Goal: Transaction & Acquisition: Purchase product/service

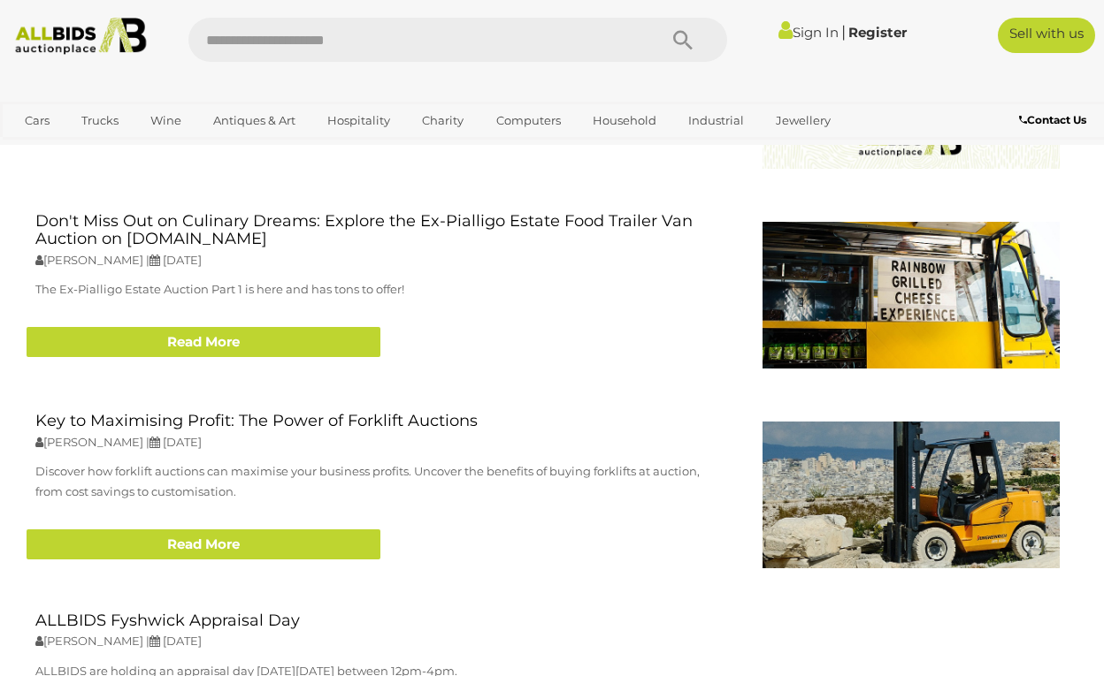
scroll to position [2077, 0]
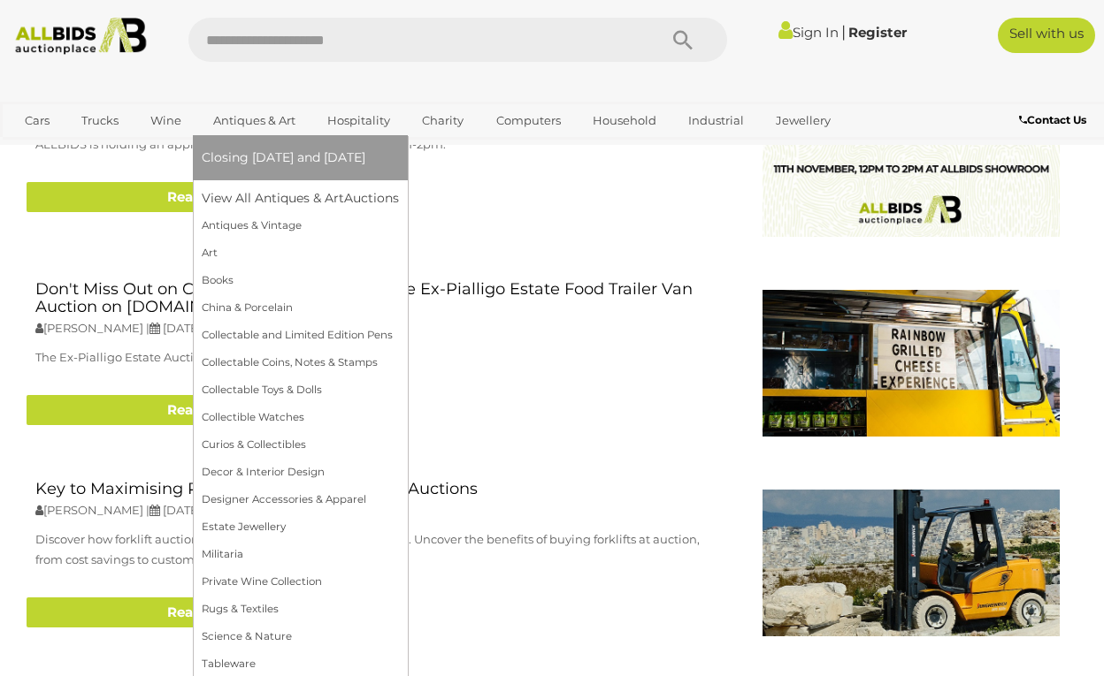
click at [254, 119] on link "Antiques & Art" at bounding box center [254, 120] width 105 height 29
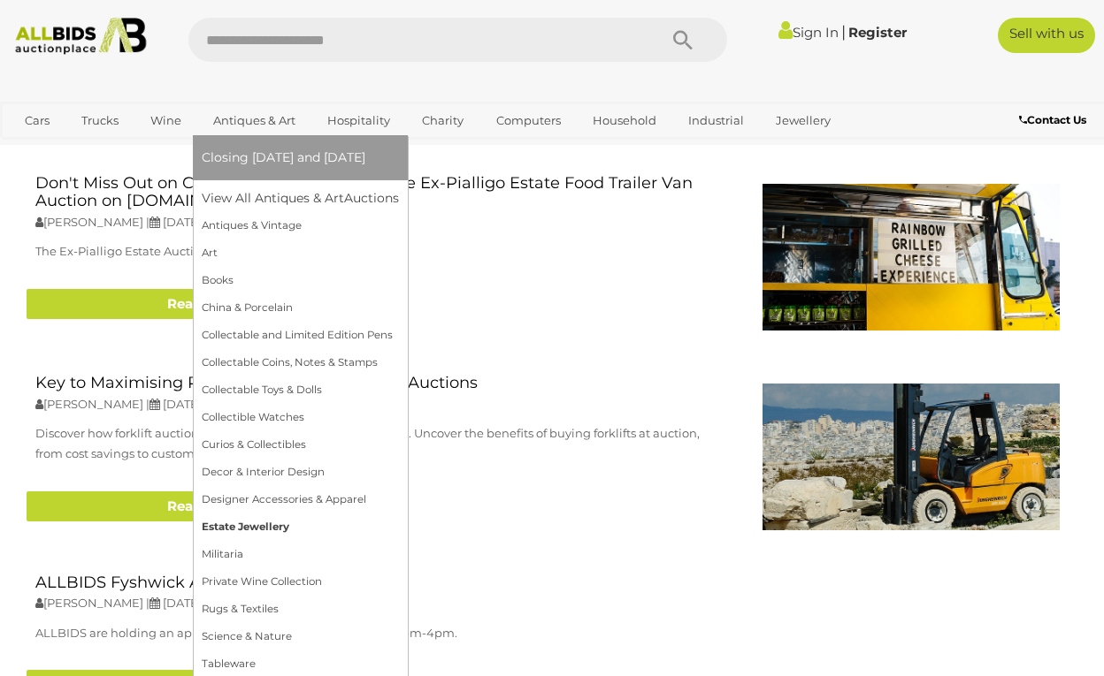
scroll to position [2551, 0]
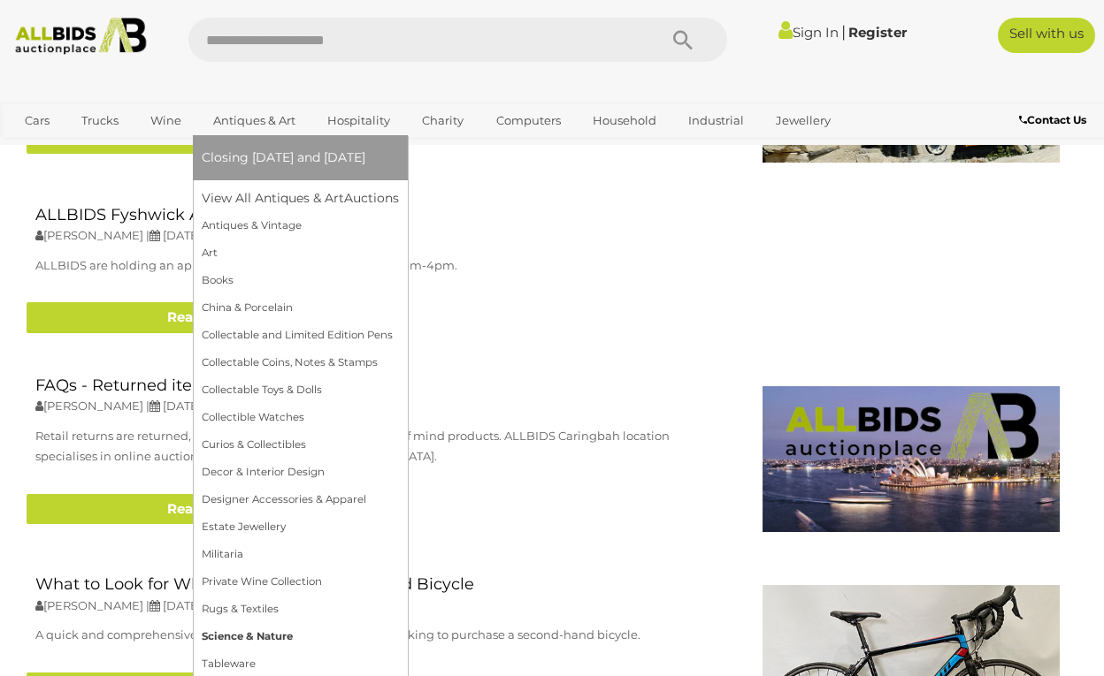
click at [256, 630] on link "Science & Nature" at bounding box center [300, 636] width 197 height 27
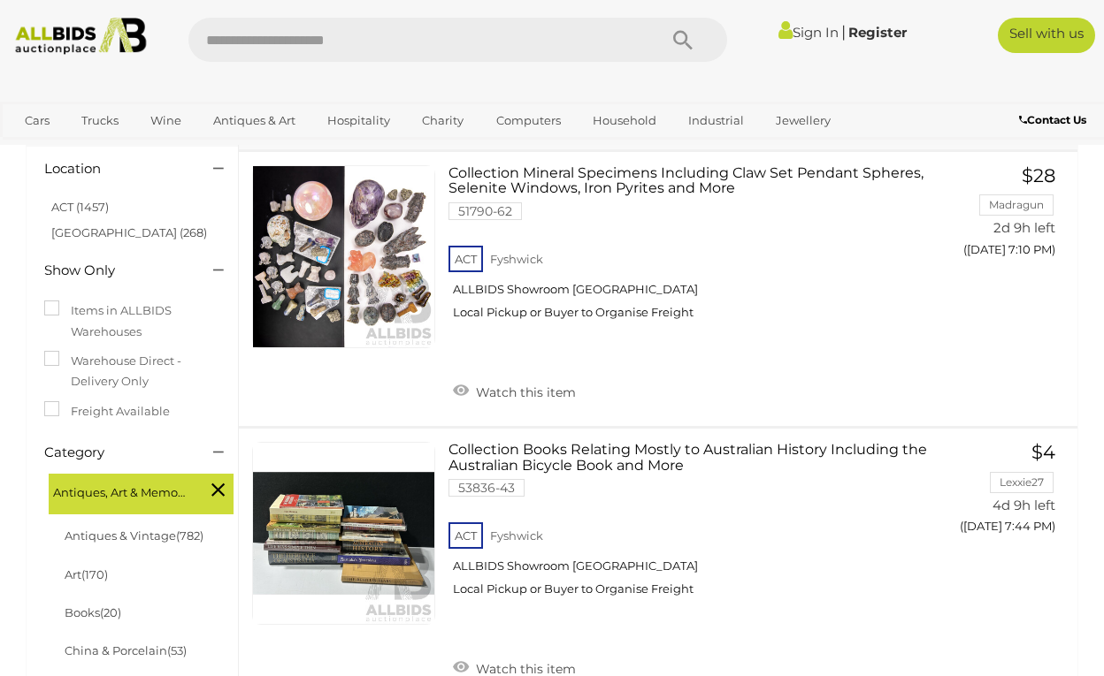
scroll to position [144, 0]
click at [42, 79] on div at bounding box center [552, 83] width 1104 height 35
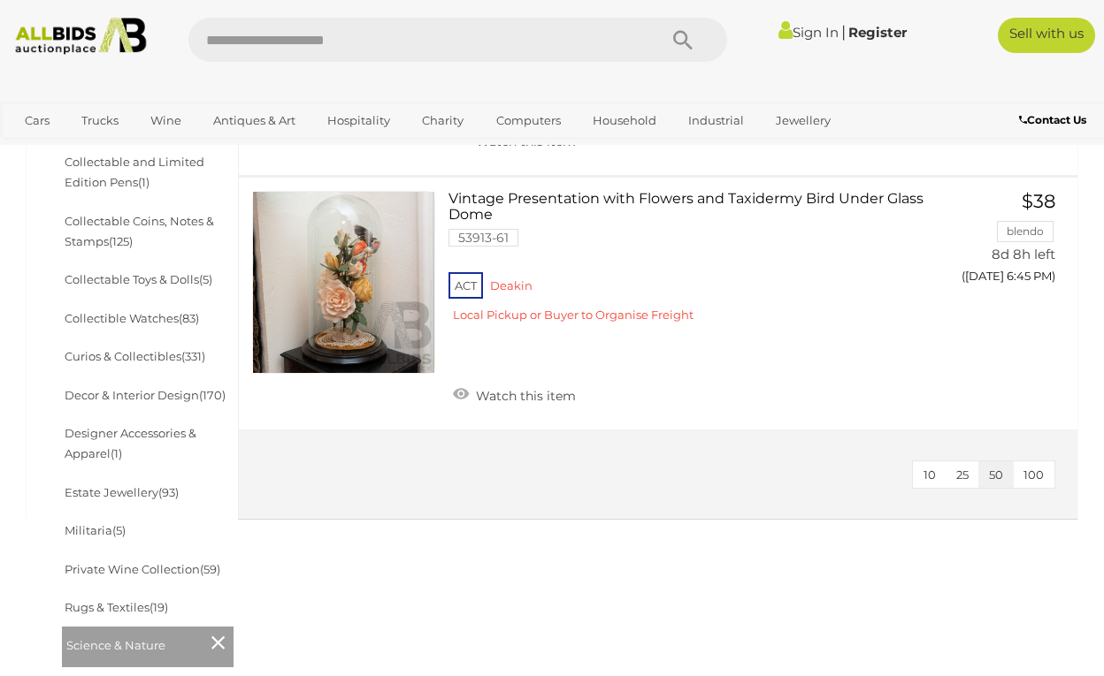
scroll to position [675, 0]
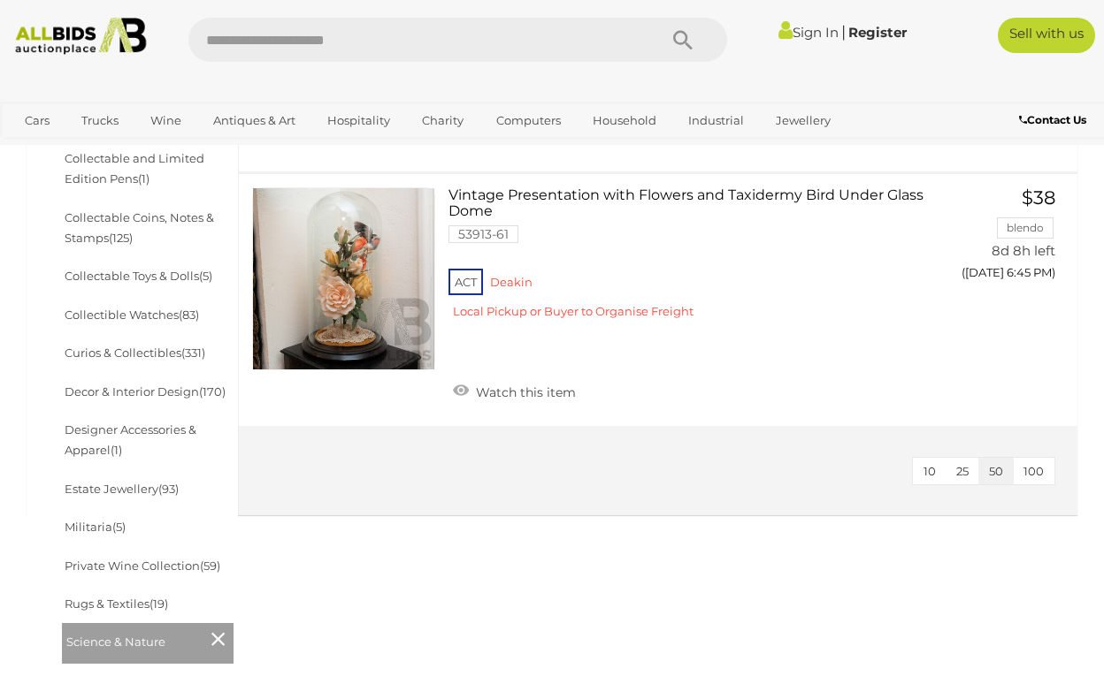
click at [383, 50] on input "text" at bounding box center [413, 40] width 451 height 44
type input "*******"
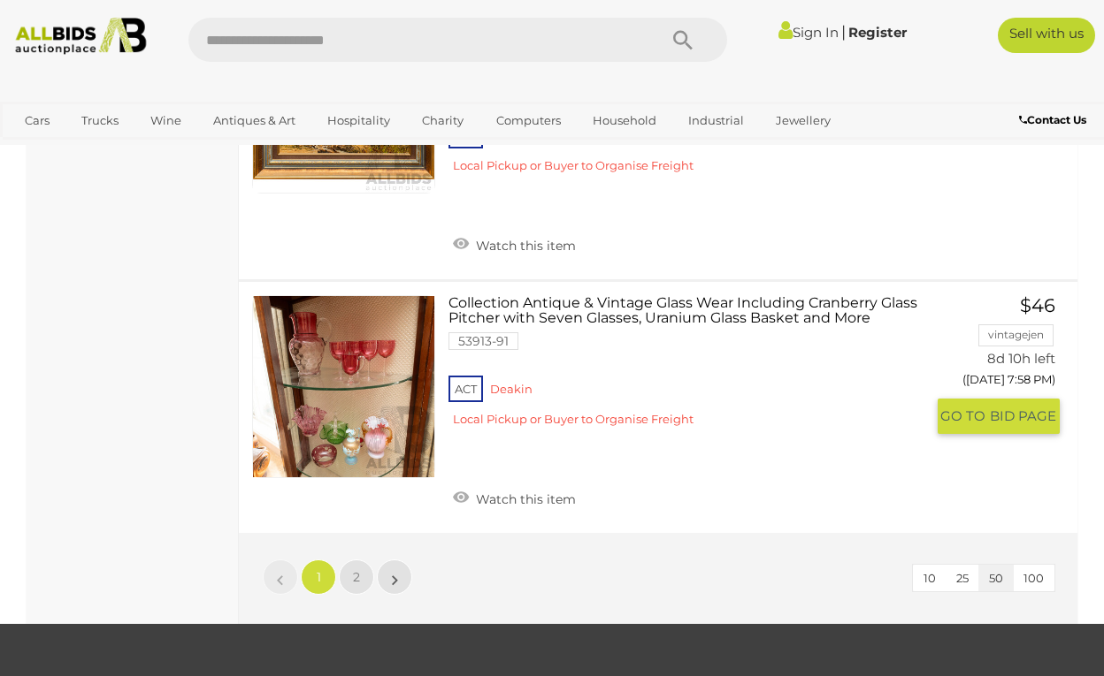
scroll to position [13074, 0]
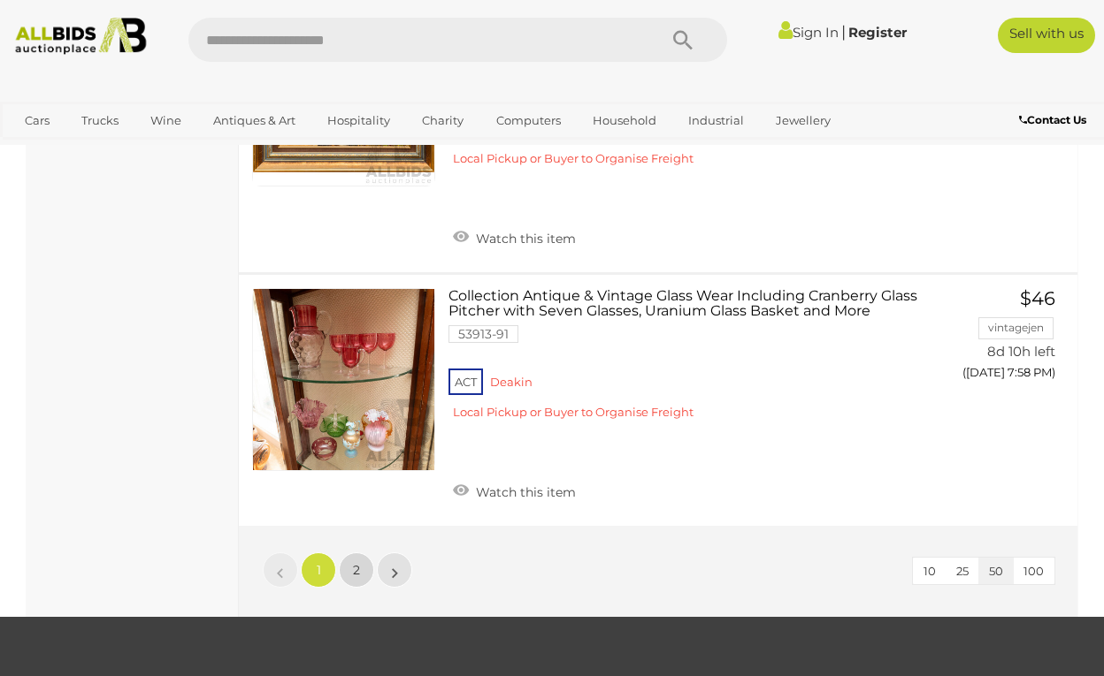
click at [354, 562] on span "2" at bounding box center [356, 570] width 7 height 16
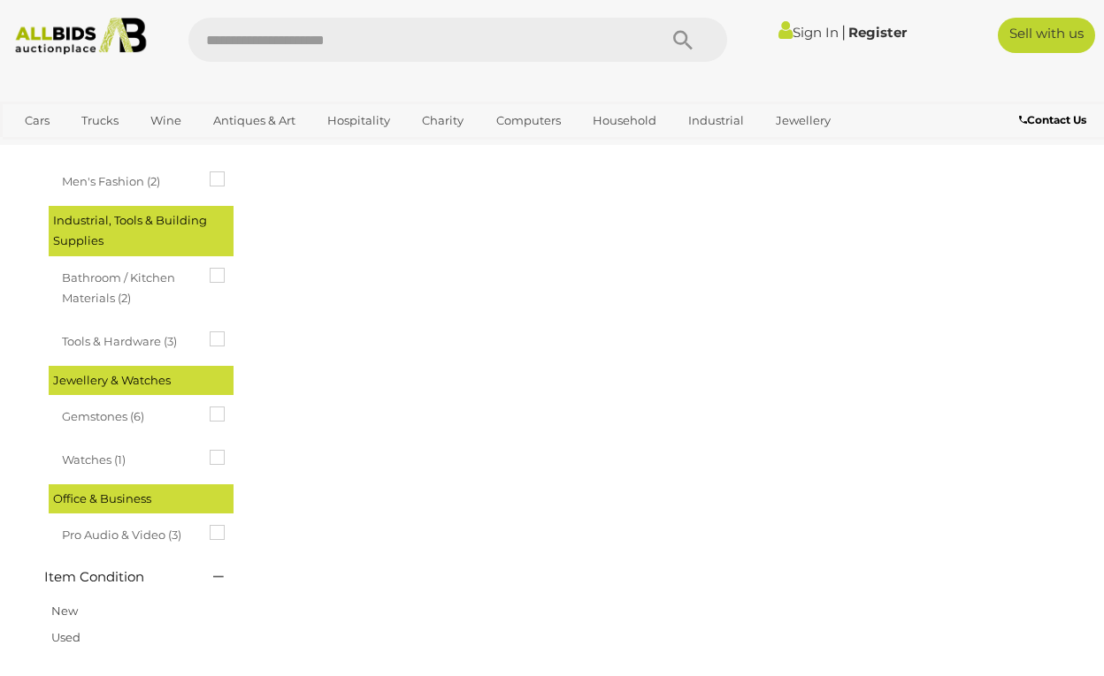
scroll to position [0, 0]
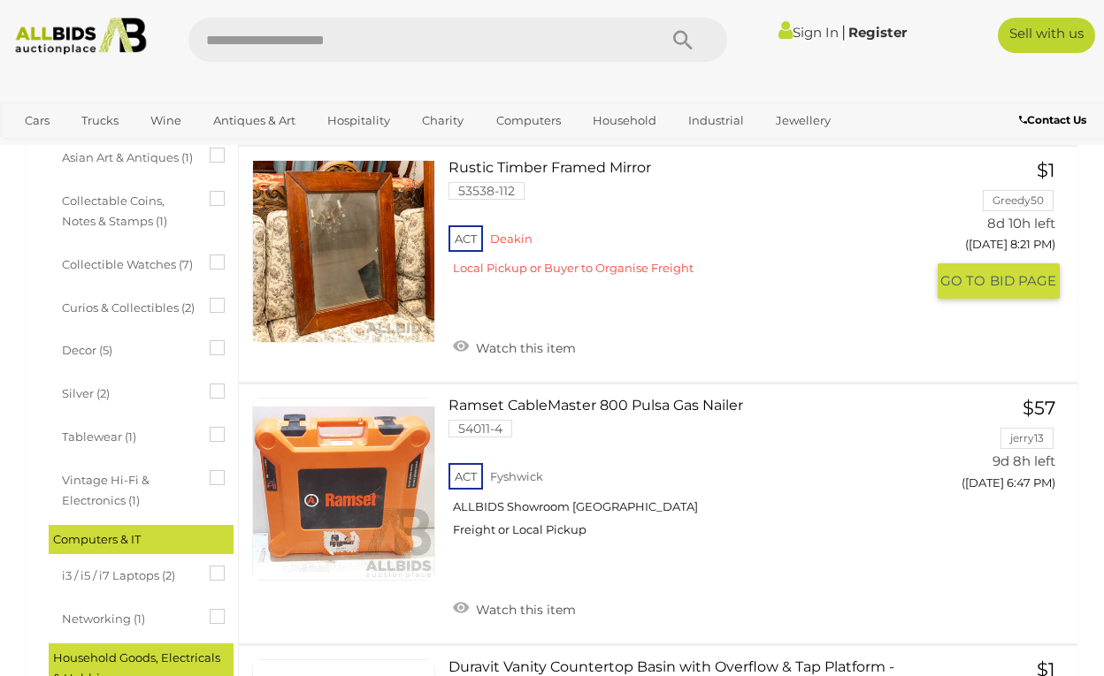
scroll to position [1014, 0]
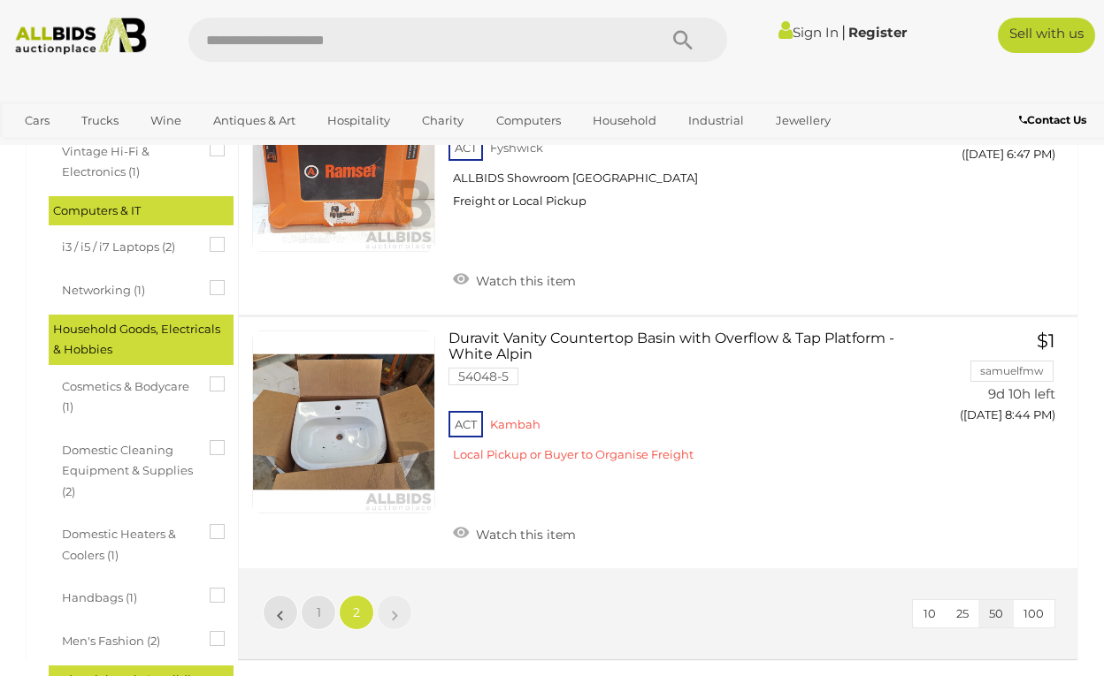
click at [393, 595] on li "»" at bounding box center [395, 612] width 34 height 35
click at [399, 595] on link "»" at bounding box center [394, 612] width 35 height 35
click at [210, 588] on icon at bounding box center [210, 588] width 0 height 0
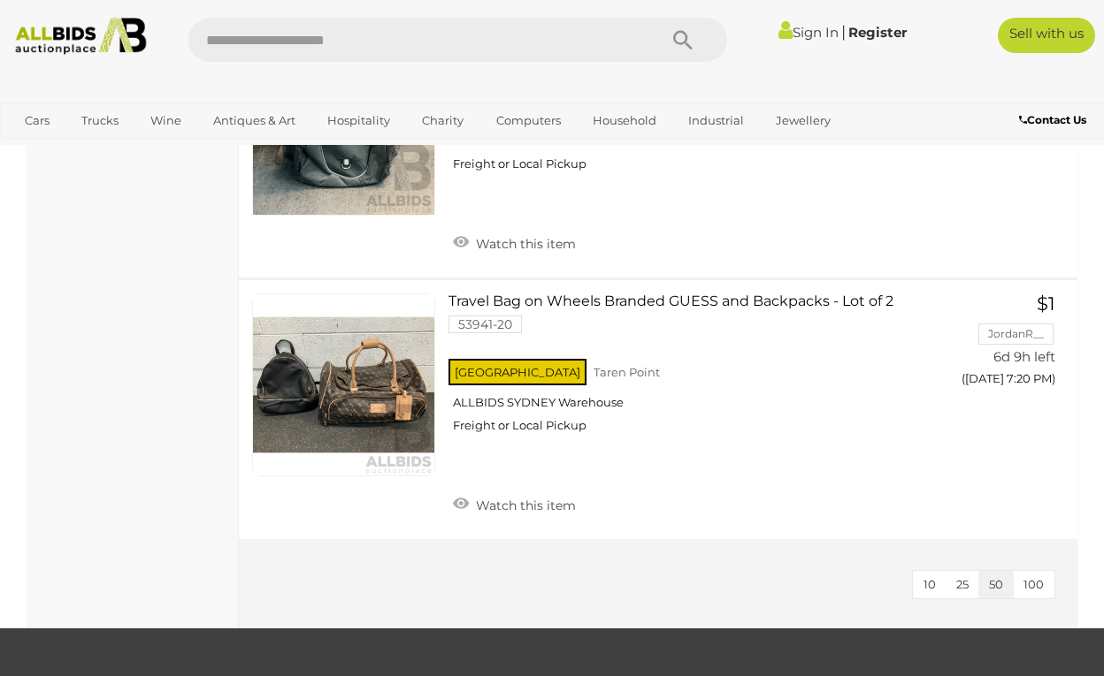
scroll to position [4712, 0]
